Goal: Task Accomplishment & Management: Complete application form

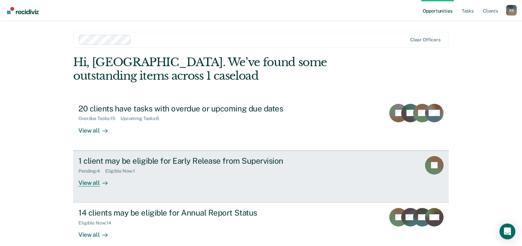
click at [258, 161] on div "1 client may be eligible for Early Release from Supervision" at bounding box center [194, 161] width 232 height 10
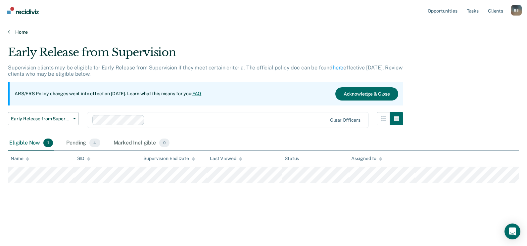
click at [22, 33] on link "Home" at bounding box center [263, 32] width 511 height 6
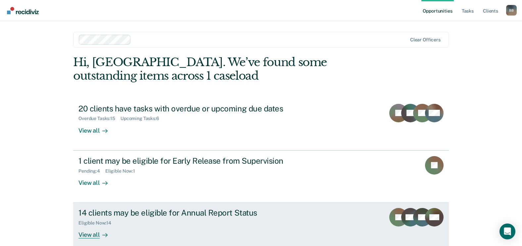
click at [159, 209] on div "14 clients may be eligible for Annual Report Status" at bounding box center [194, 213] width 232 height 10
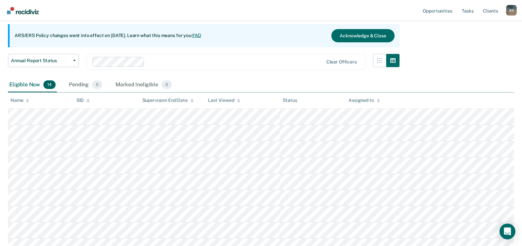
scroll to position [66, 0]
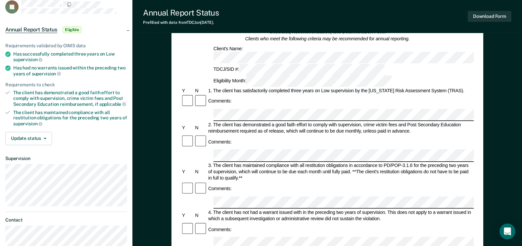
scroll to position [33, 0]
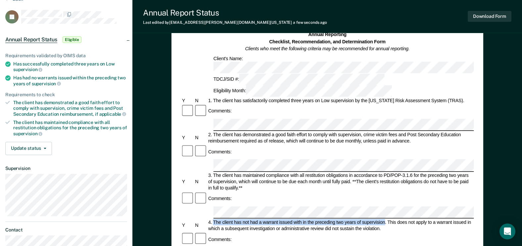
drag, startPoint x: 214, startPoint y: 170, endPoint x: 385, endPoint y: 169, distance: 171.2
click at [385, 220] on div "4. The client has not had a warrant issued with in the preceding two years of s…" at bounding box center [340, 226] width 267 height 13
copy div "The client has not had a warrant issued with in the preceding two years of supe…"
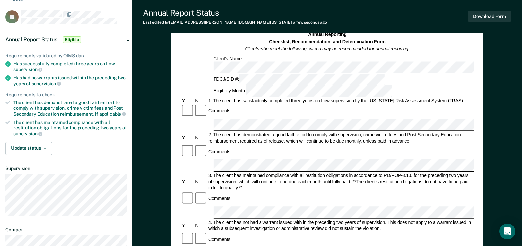
drag, startPoint x: 213, startPoint y: 200, endPoint x: 463, endPoint y: 206, distance: 249.7
copy div "It is in the best interest of society, per the supervising officer's discretion…"
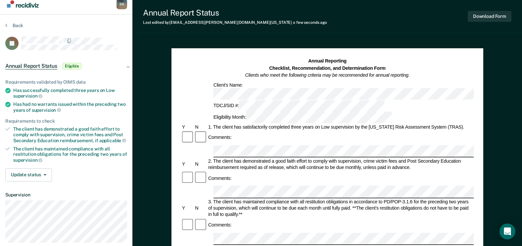
scroll to position [2, 0]
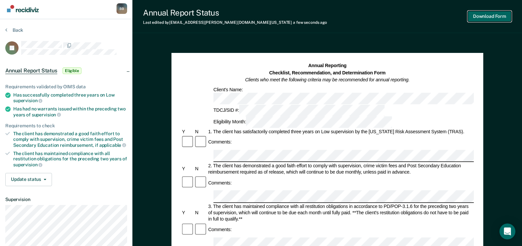
click at [486, 17] on button "Download Form" at bounding box center [490, 16] width 44 height 11
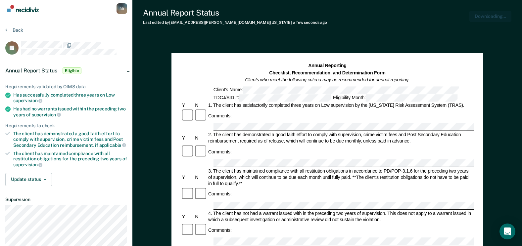
scroll to position [0, 0]
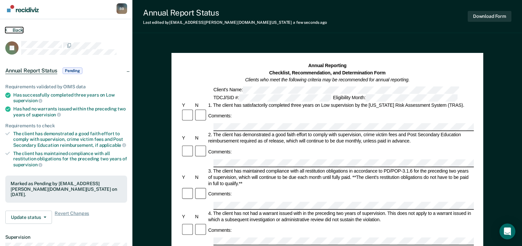
click at [11, 31] on button "Back" at bounding box center [14, 30] width 18 height 6
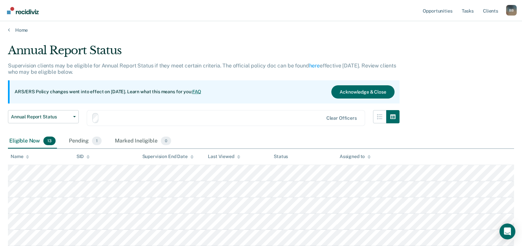
scroll to position [66, 0]
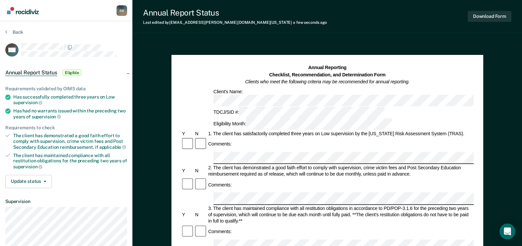
click at [0, 0] on html "Looks like you’re using Internet Explorer 11. For faster loading and a better e…" at bounding box center [261, 123] width 522 height 246
drag, startPoint x: 386, startPoint y: 202, endPoint x: 215, endPoint y: 203, distance: 170.9
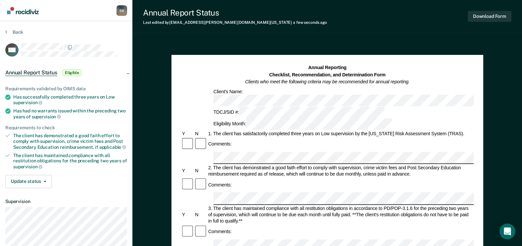
drag, startPoint x: 213, startPoint y: 203, endPoint x: 385, endPoint y: 203, distance: 172.5
copy div "The client has not had a warrant issued with in the preceding two years of supe…"
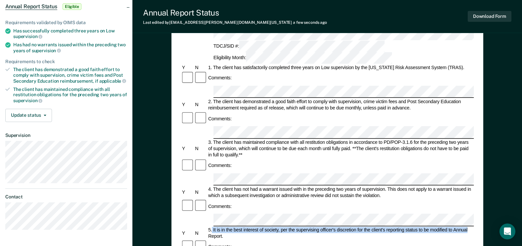
drag, startPoint x: 213, startPoint y: 167, endPoint x: 470, endPoint y: 167, distance: 257.3
click at [470, 227] on div "5. It is in the best interest of society, per the supervising officer's discret…" at bounding box center [340, 233] width 267 height 13
copy div "It is in the best interest of society, per the supervising officer's discretion…"
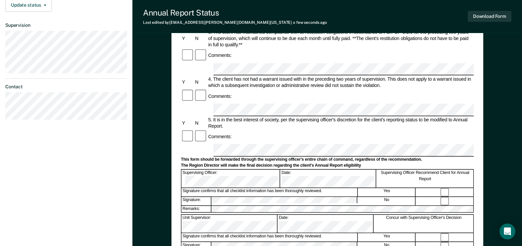
scroll to position [199, 0]
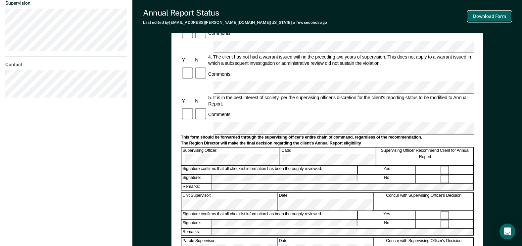
click at [488, 18] on button "Download Form" at bounding box center [490, 16] width 44 height 11
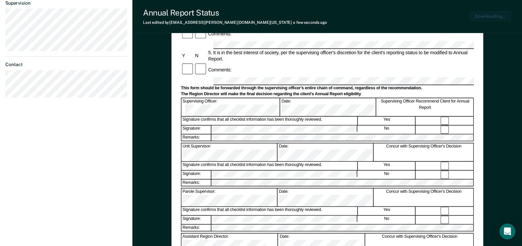
scroll to position [236, 0]
